Goal: Task Accomplishment & Management: Use online tool/utility

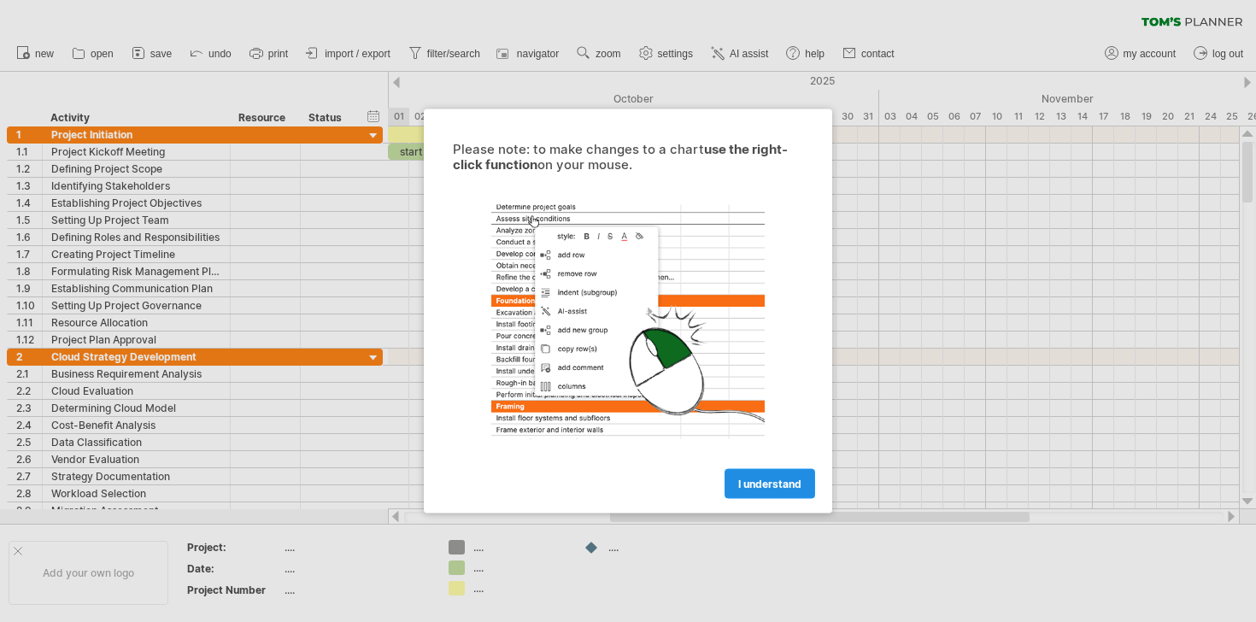
click at [762, 484] on span "I understand" at bounding box center [769, 484] width 63 height 13
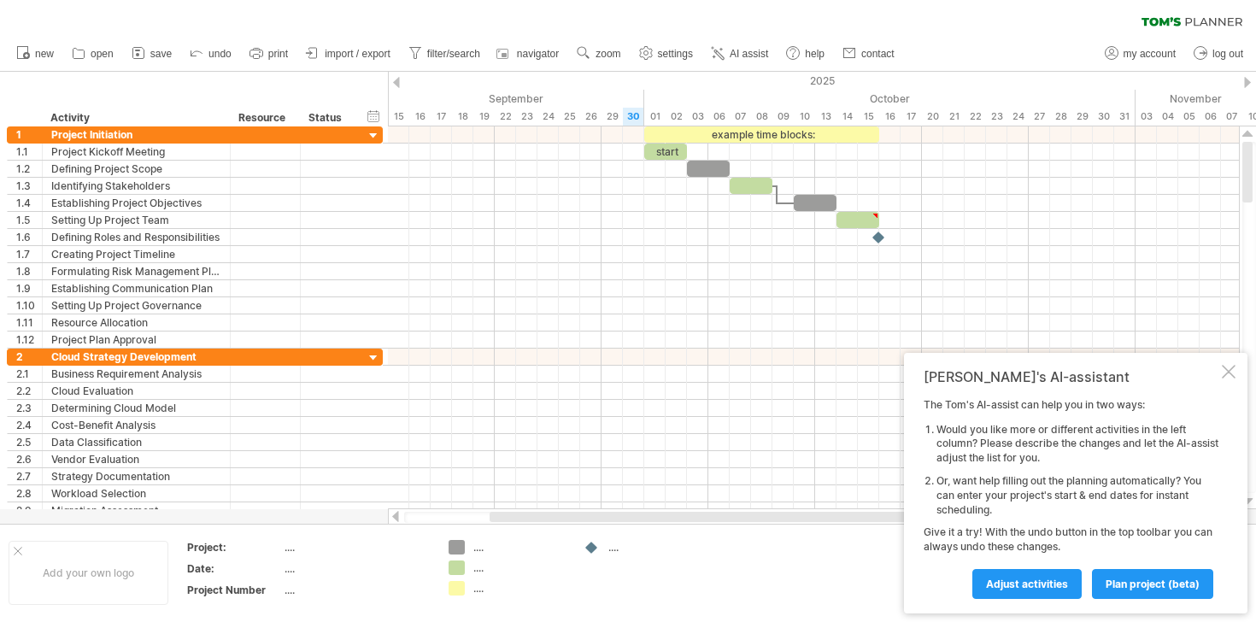
drag, startPoint x: 657, startPoint y: 520, endPoint x: 537, endPoint y: 531, distance: 121.0
click at [537, 531] on div "Trying to reach [DOMAIN_NAME] Connected again... 0% clear filter new 1" at bounding box center [628, 311] width 1256 height 622
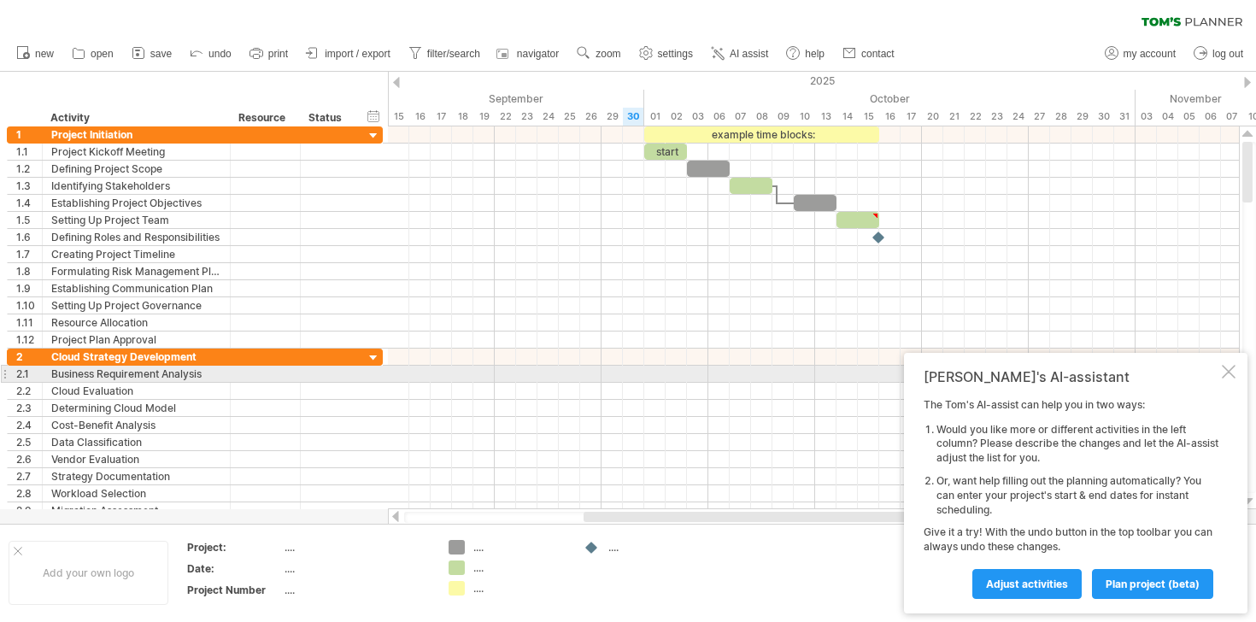
click at [1223, 368] on div at bounding box center [1229, 372] width 14 height 14
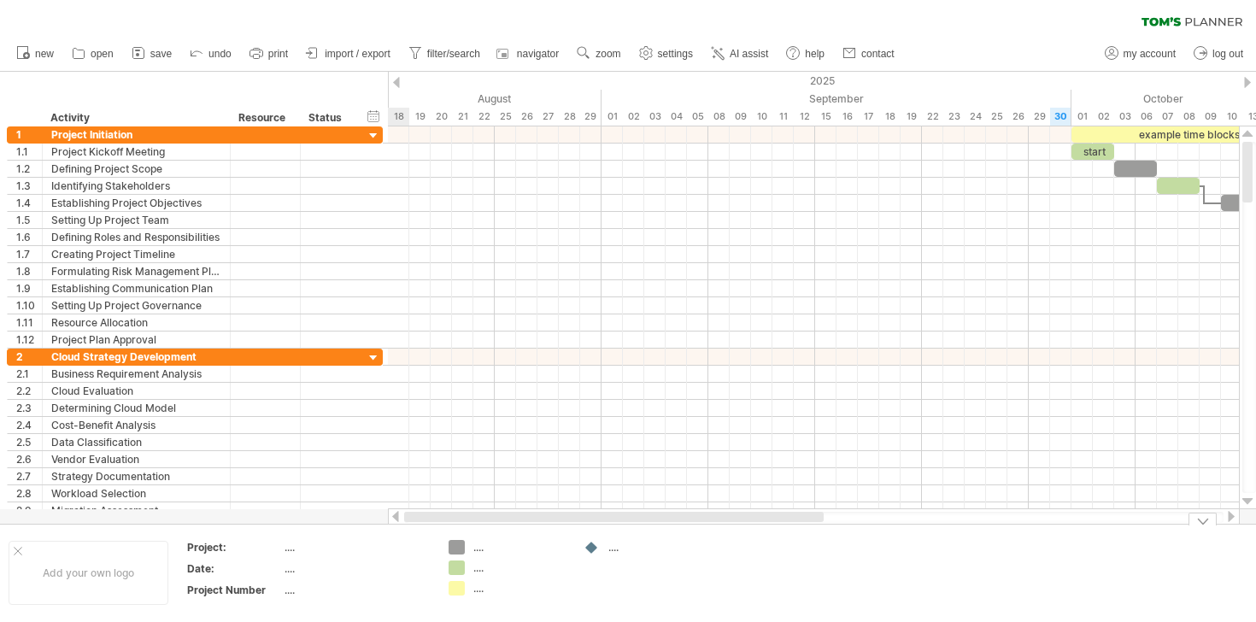
drag, startPoint x: 705, startPoint y: 516, endPoint x: 462, endPoint y: 544, distance: 244.3
click at [462, 544] on div "Trying to reach [DOMAIN_NAME] Connected again... 0% clear filter new 1" at bounding box center [628, 311] width 1256 height 622
click at [374, 114] on div "hide start/end/duration show start/end/duration" at bounding box center [374, 116] width 16 height 18
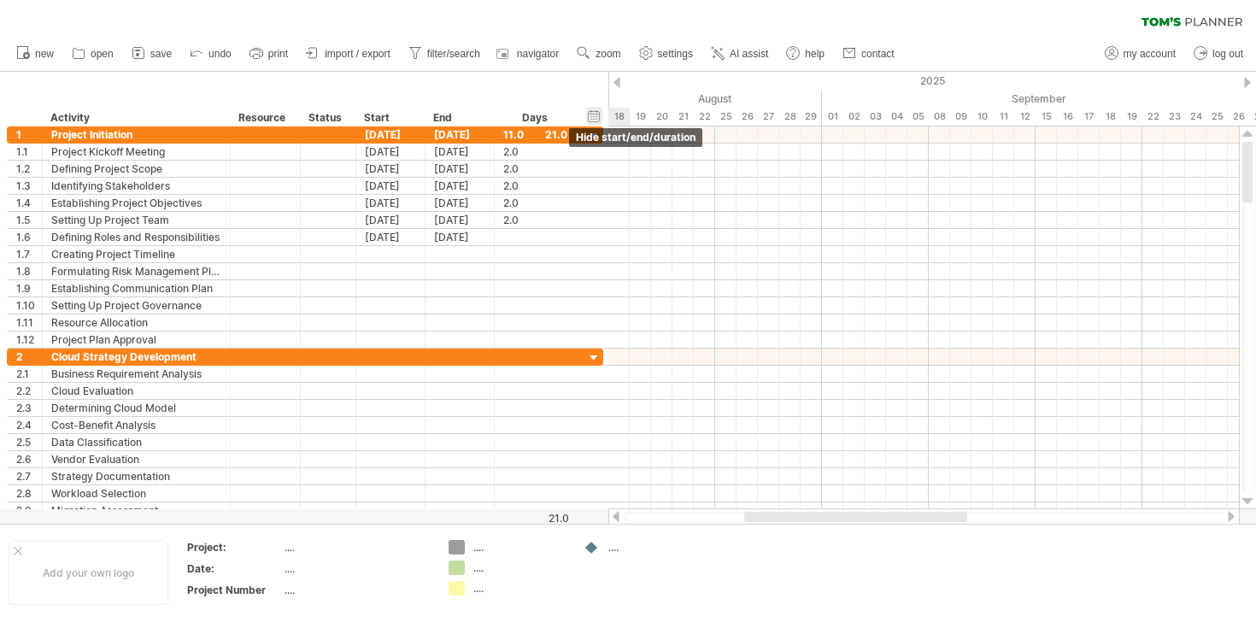
click at [593, 118] on div "hide start/end/duration show start/end/duration" at bounding box center [594, 116] width 16 height 18
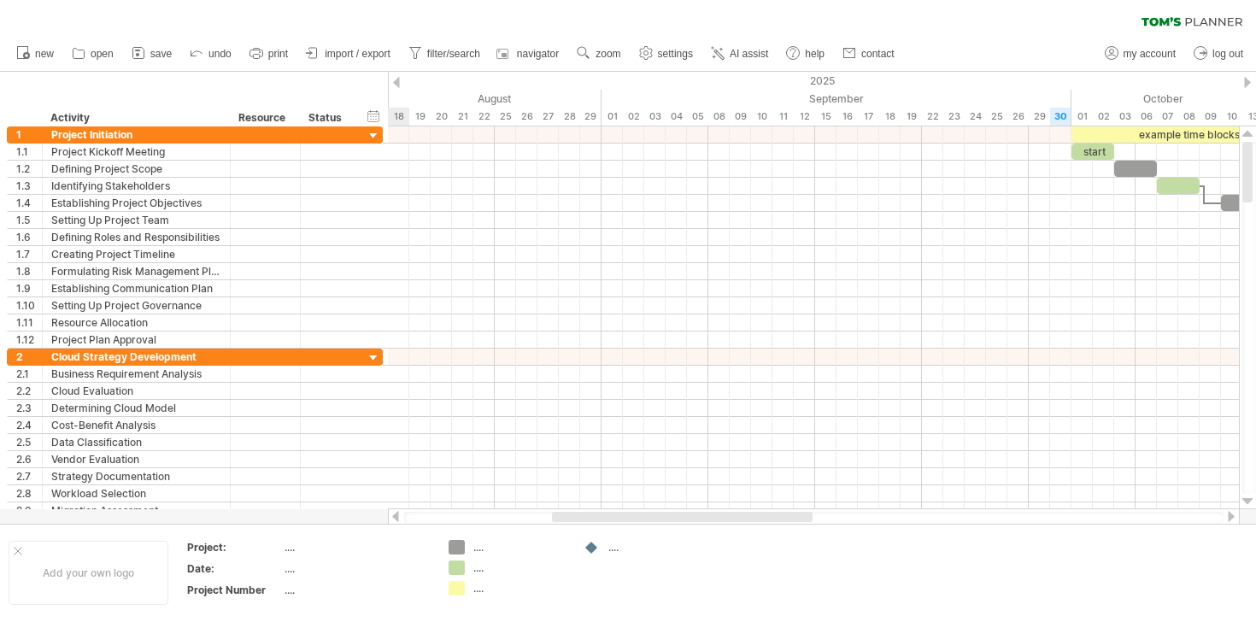
click at [397, 78] on div at bounding box center [396, 82] width 7 height 11
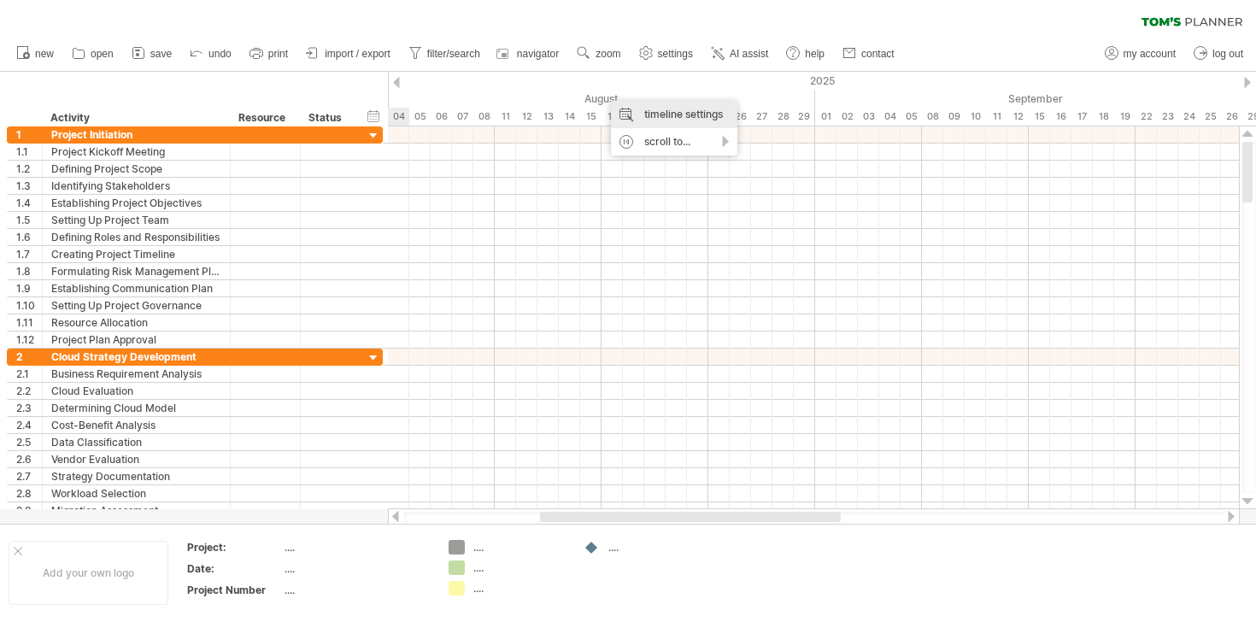
click at [639, 109] on div "timeline settings" at bounding box center [674, 114] width 126 height 27
select select "*"
select select "**"
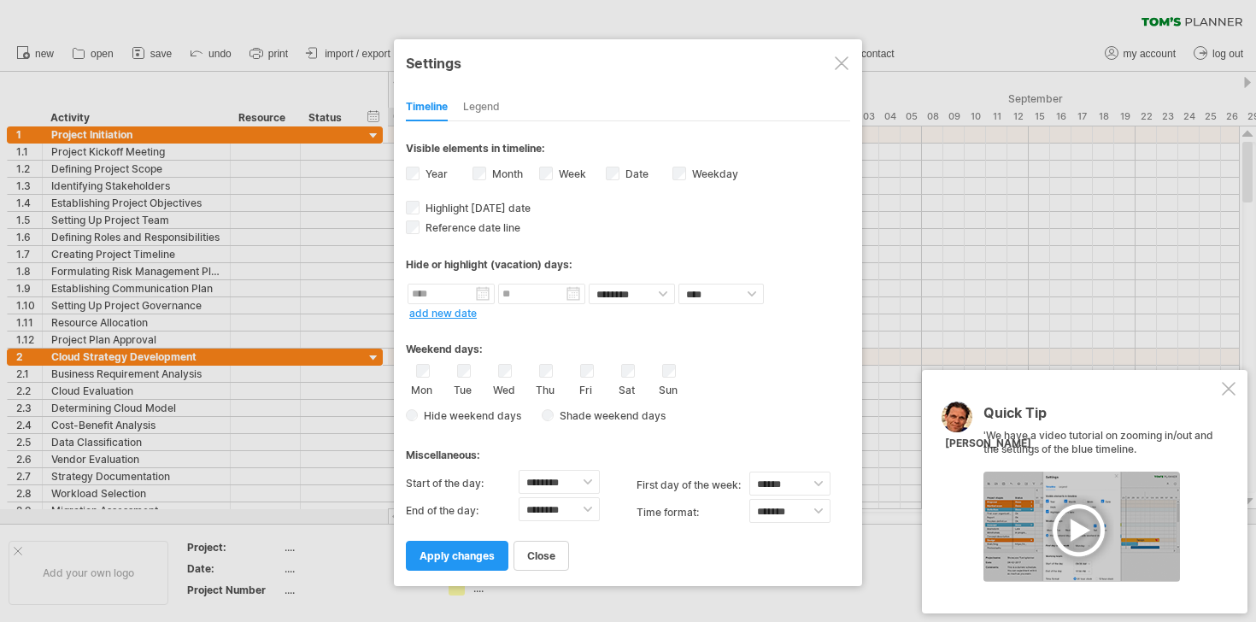
click at [490, 104] on div "Legend" at bounding box center [481, 107] width 37 height 27
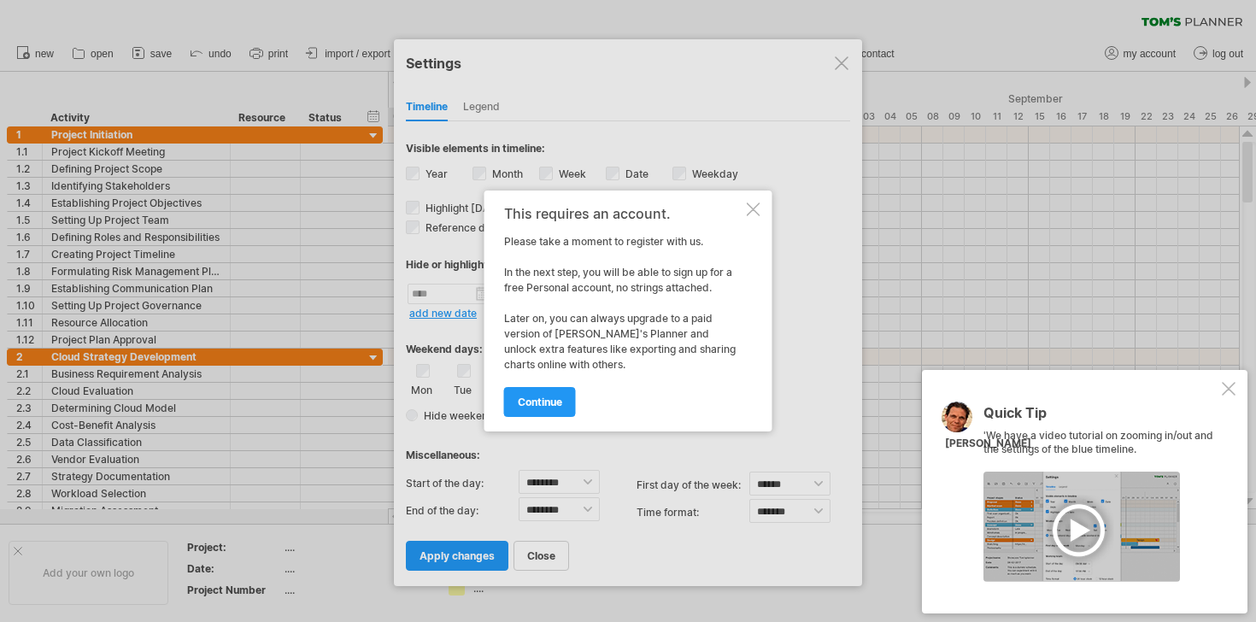
click at [849, 68] on div at bounding box center [628, 311] width 1256 height 622
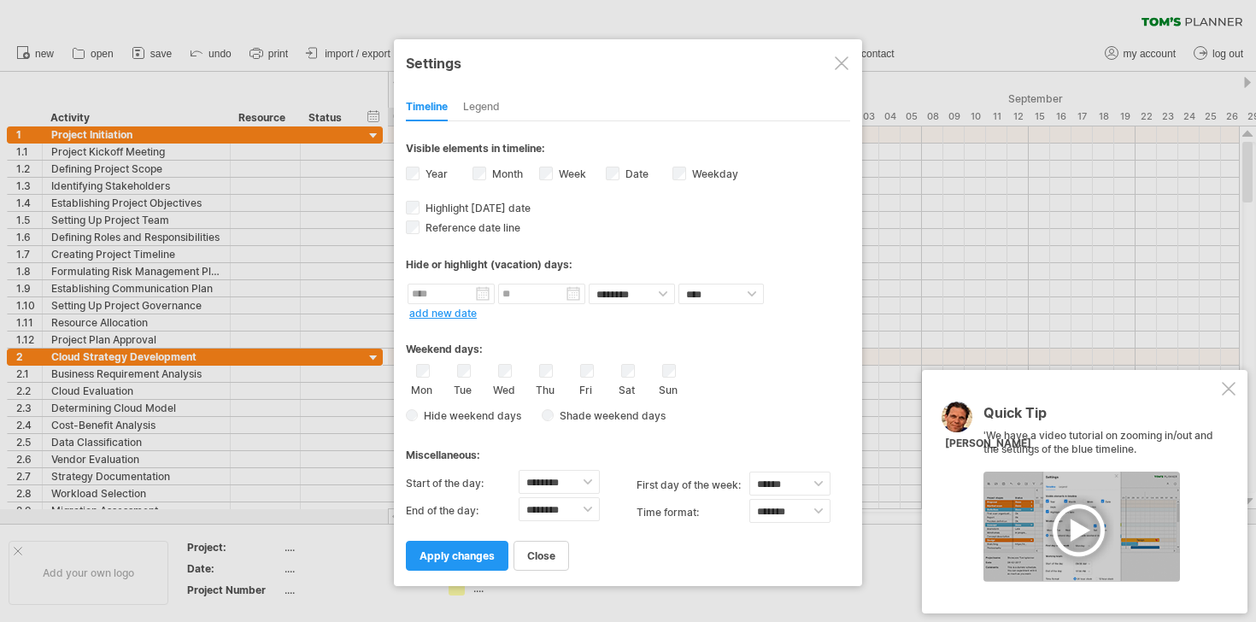
click at [843, 62] on div at bounding box center [842, 63] width 14 height 14
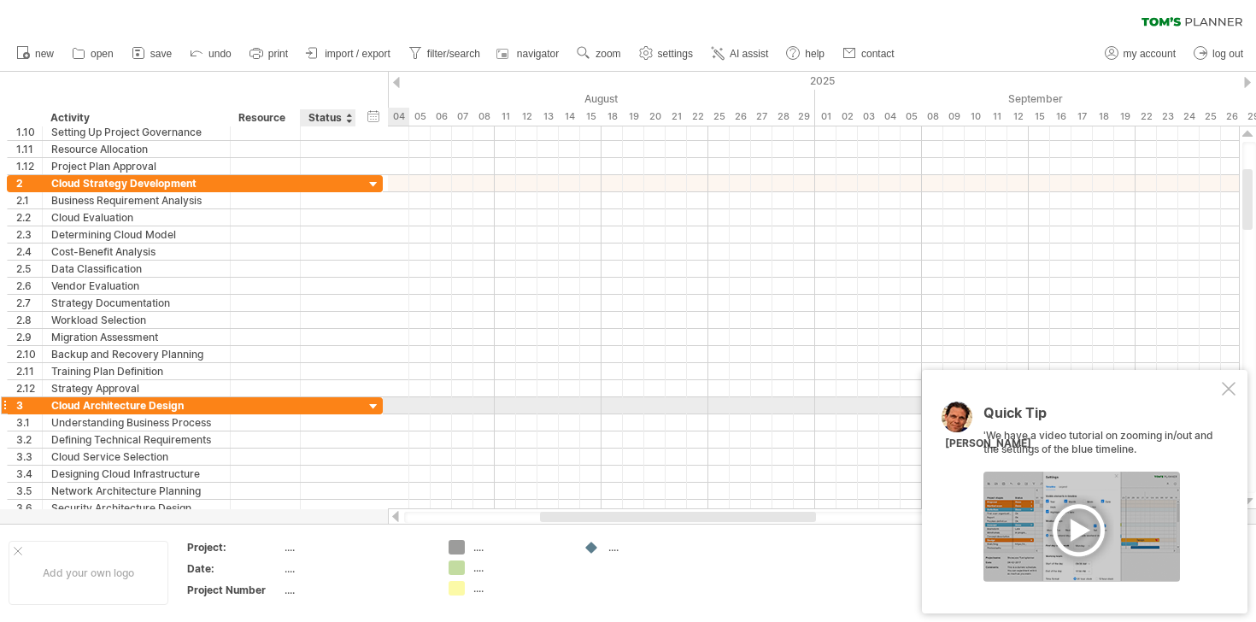
click at [368, 409] on div at bounding box center [374, 407] width 16 height 16
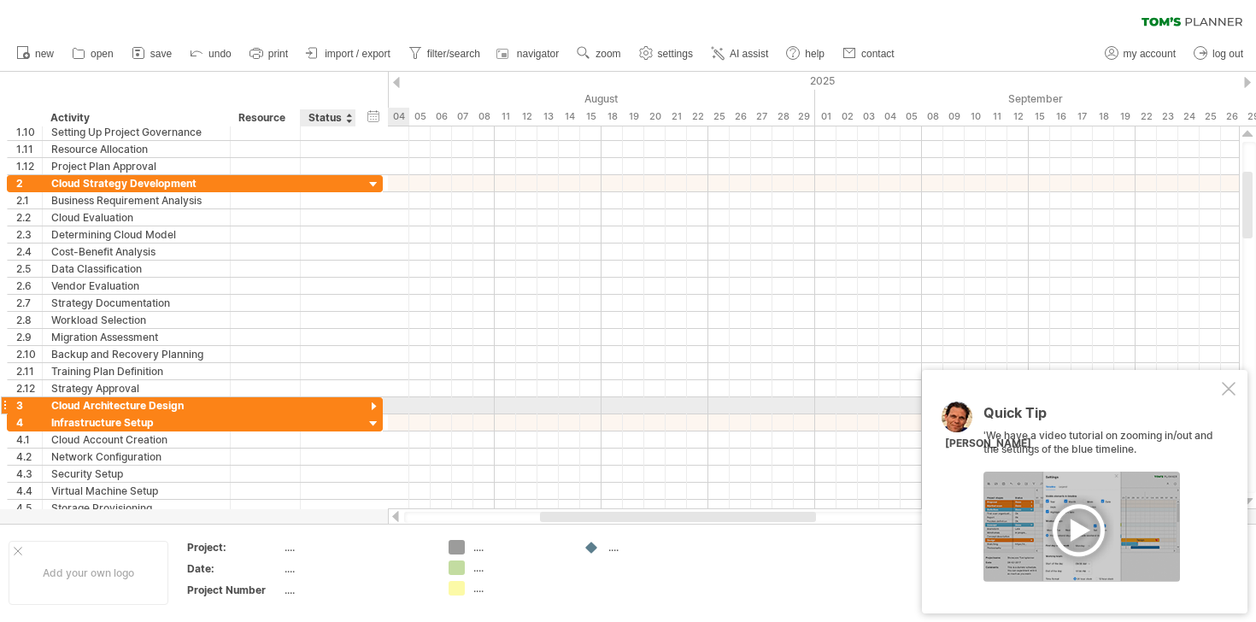
click at [368, 409] on div at bounding box center [374, 407] width 16 height 16
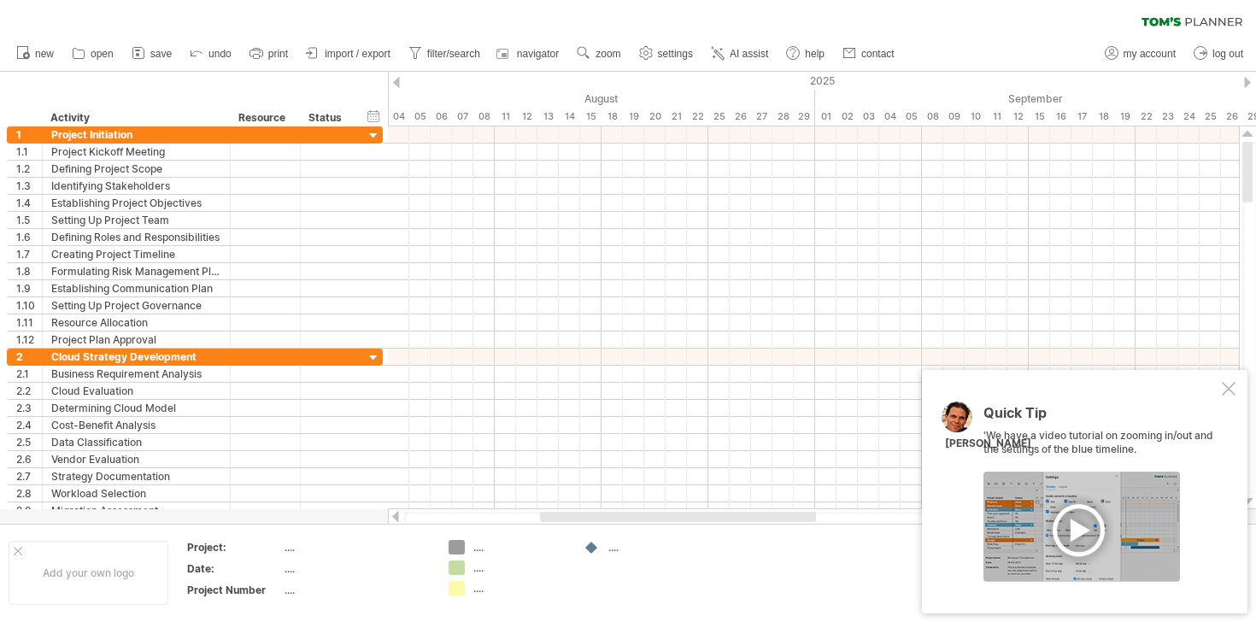
click at [1204, 26] on div "clear filter reapply filter" at bounding box center [628, 18] width 1256 height 36
click at [637, 56] on link "settings" at bounding box center [666, 54] width 63 height 22
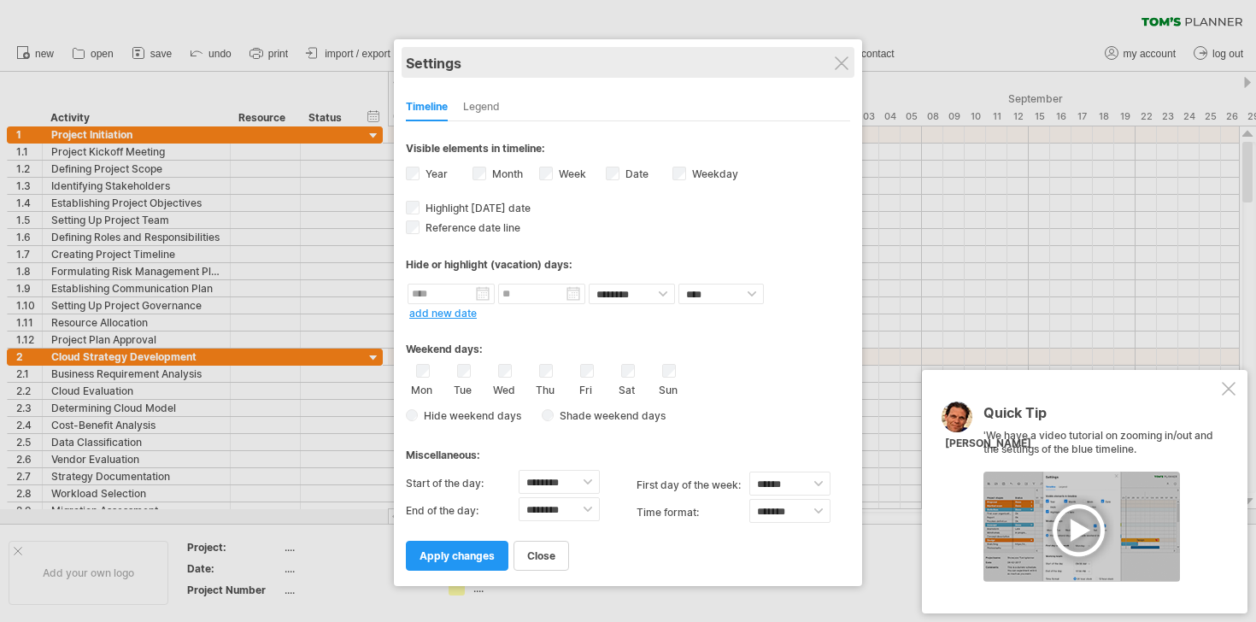
click at [849, 67] on div "Settings" at bounding box center [628, 62] width 444 height 31
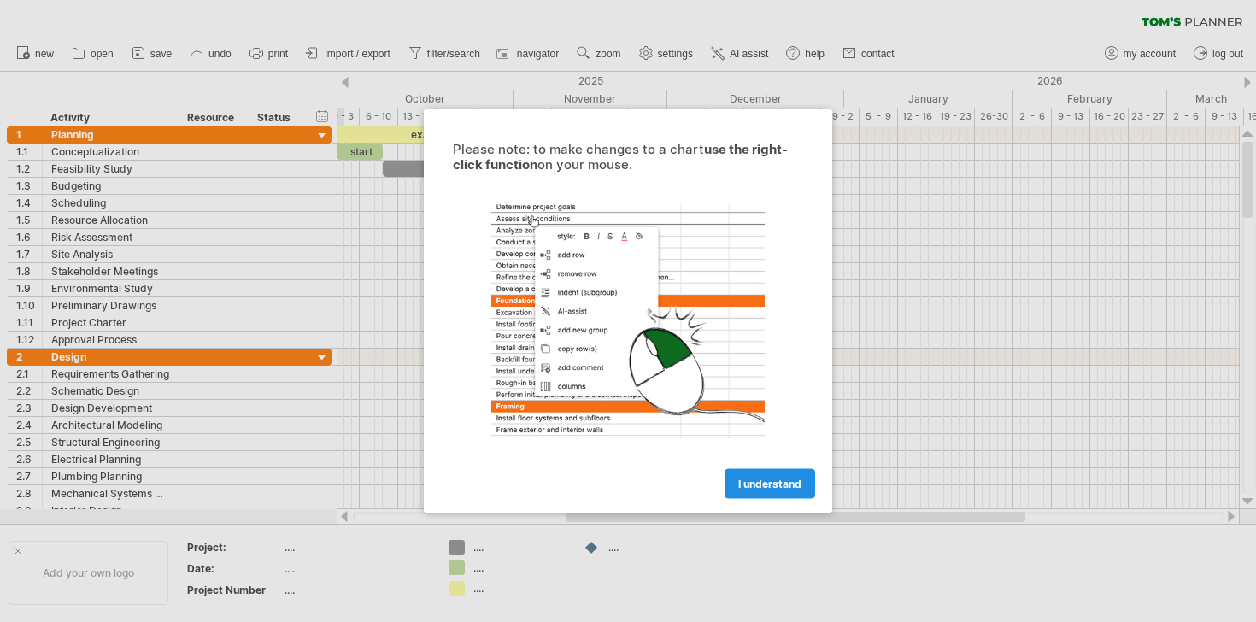
click at [769, 476] on link "I understand" at bounding box center [770, 484] width 91 height 30
